Goal: Information Seeking & Learning: Learn about a topic

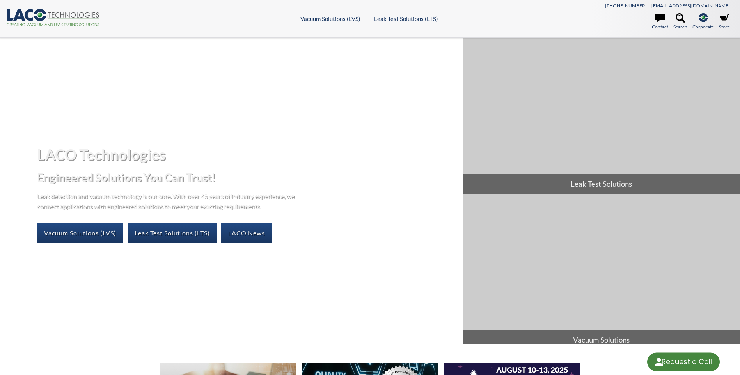
select select "Language Translate Widget"
click at [190, 234] on link "Leak Test Solutions (LTS)" at bounding box center [172, 233] width 89 height 20
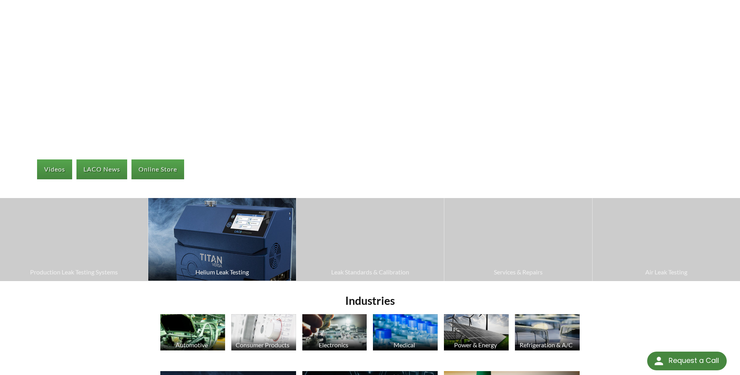
scroll to position [78, 0]
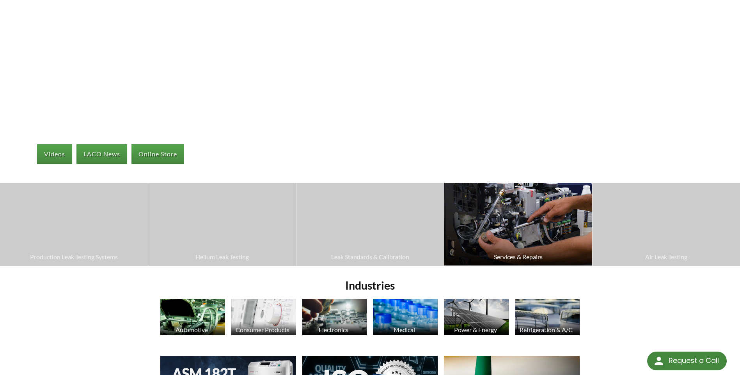
click at [517, 257] on span "Services & Repairs" at bounding box center [518, 257] width 140 height 10
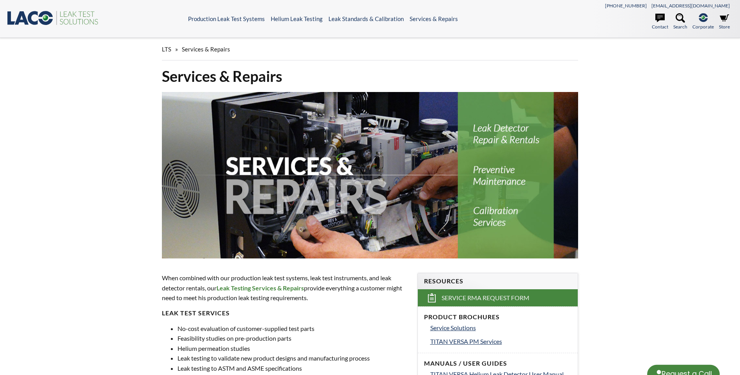
select select "Language Translate Widget"
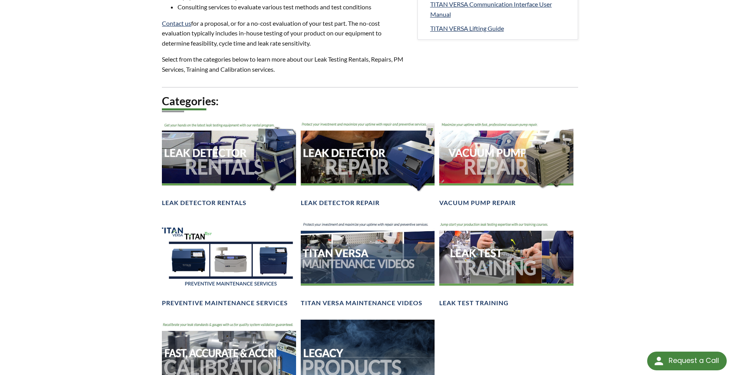
scroll to position [468, 0]
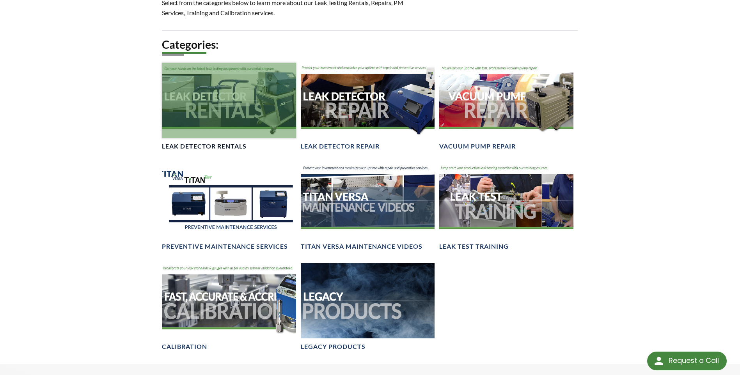
click at [217, 119] on div at bounding box center [229, 100] width 134 height 75
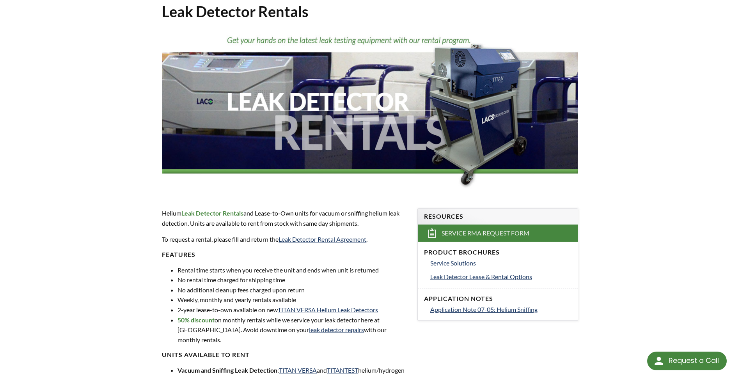
scroll to position [78, 0]
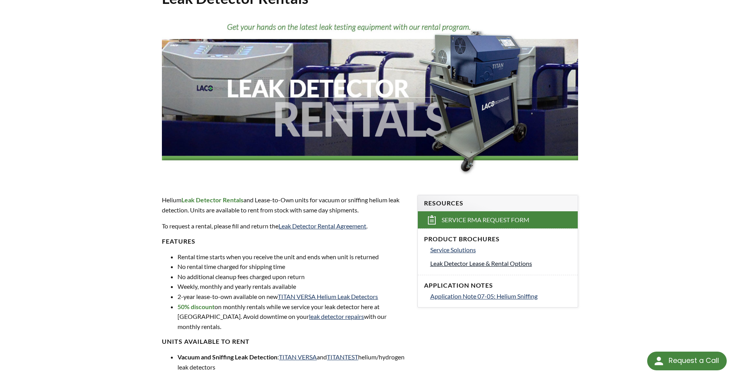
click at [515, 262] on span "Leak Detector Lease & Rental Options" at bounding box center [481, 263] width 102 height 7
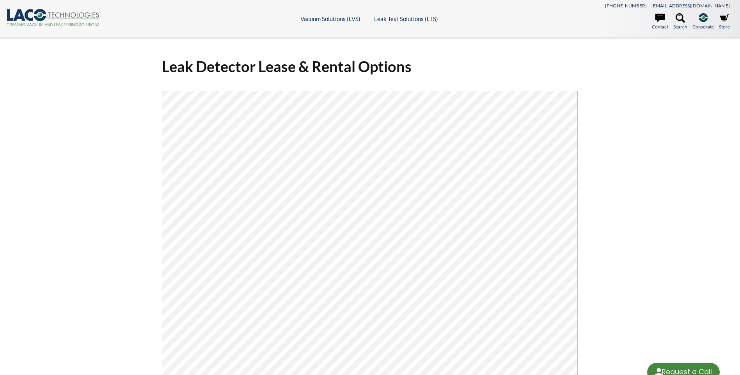
select select "Language Translate Widget"
